Goal: Check status: Check status

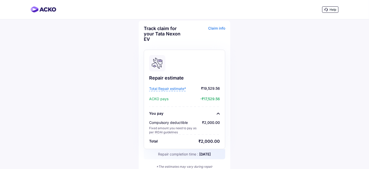
click at [171, 88] on span "Total Repair estimate*" at bounding box center [167, 88] width 37 height 5
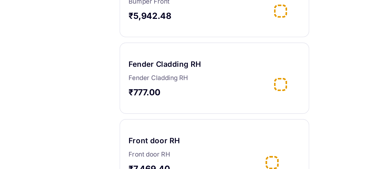
scroll to position [2, 0]
